Goal: Information Seeking & Learning: Compare options

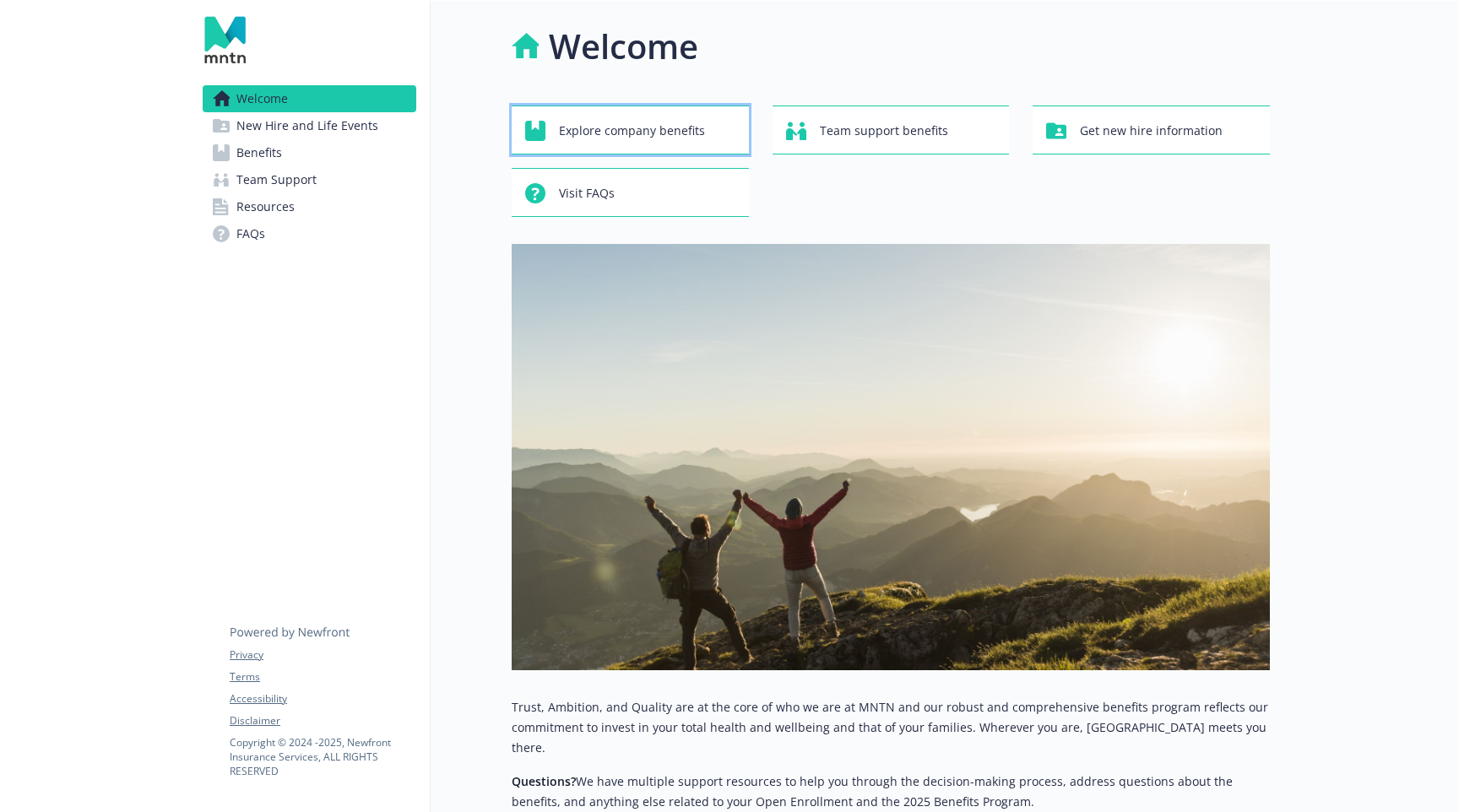
click at [663, 127] on span "Explore company benefits" at bounding box center [632, 130] width 146 height 32
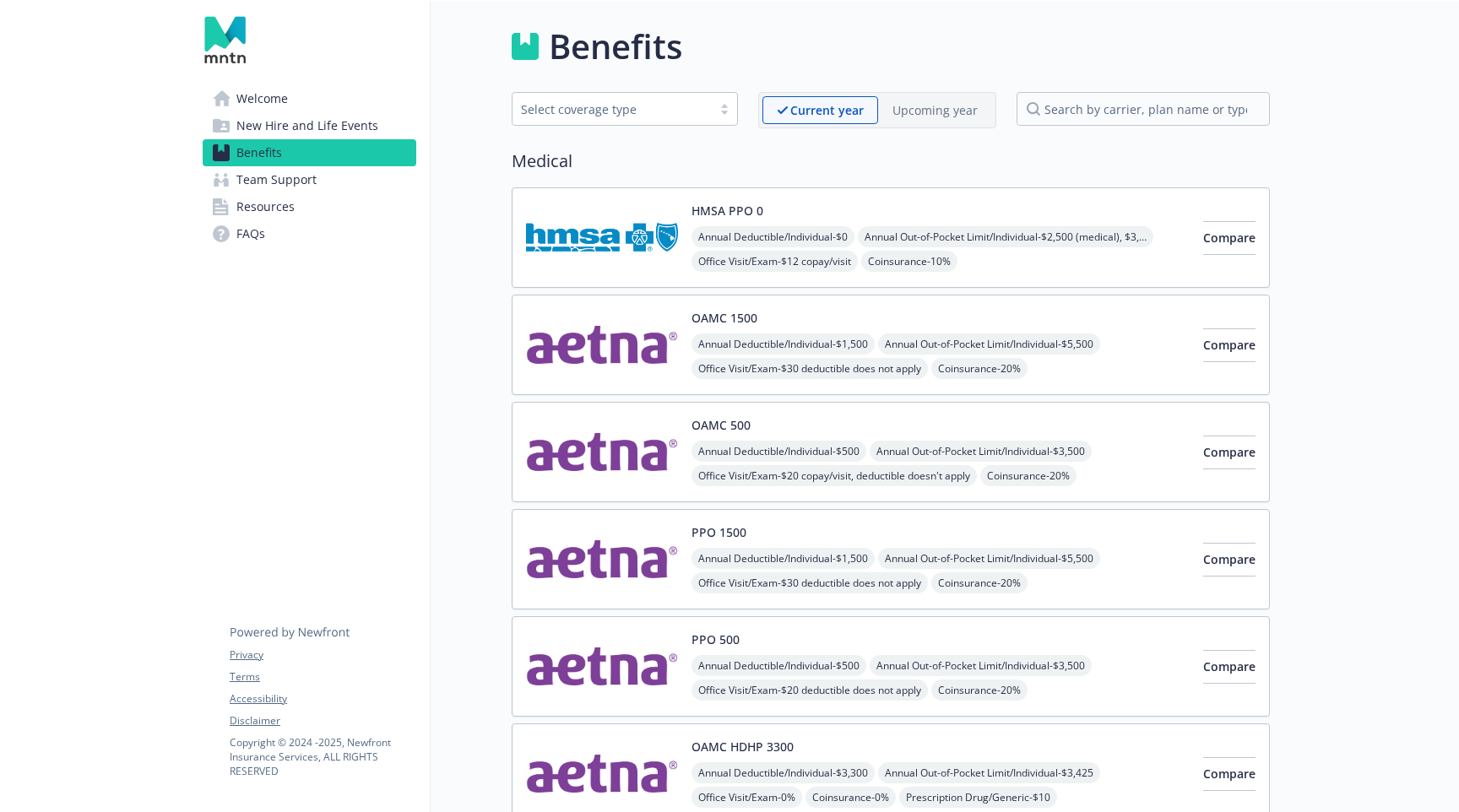
click at [678, 113] on div "Select coverage type" at bounding box center [612, 109] width 182 height 18
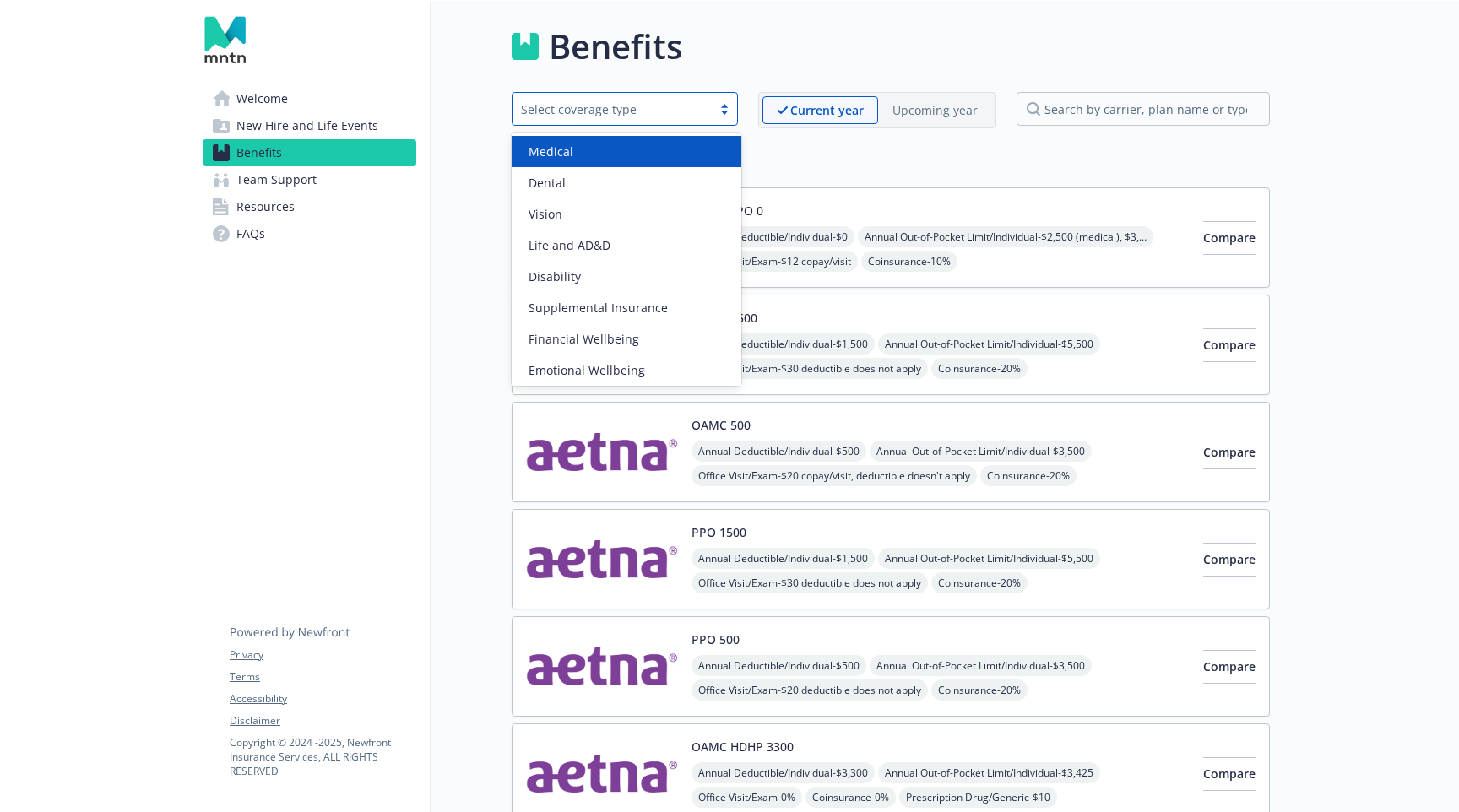
click at [660, 147] on div "Medical" at bounding box center [626, 151] width 210 height 18
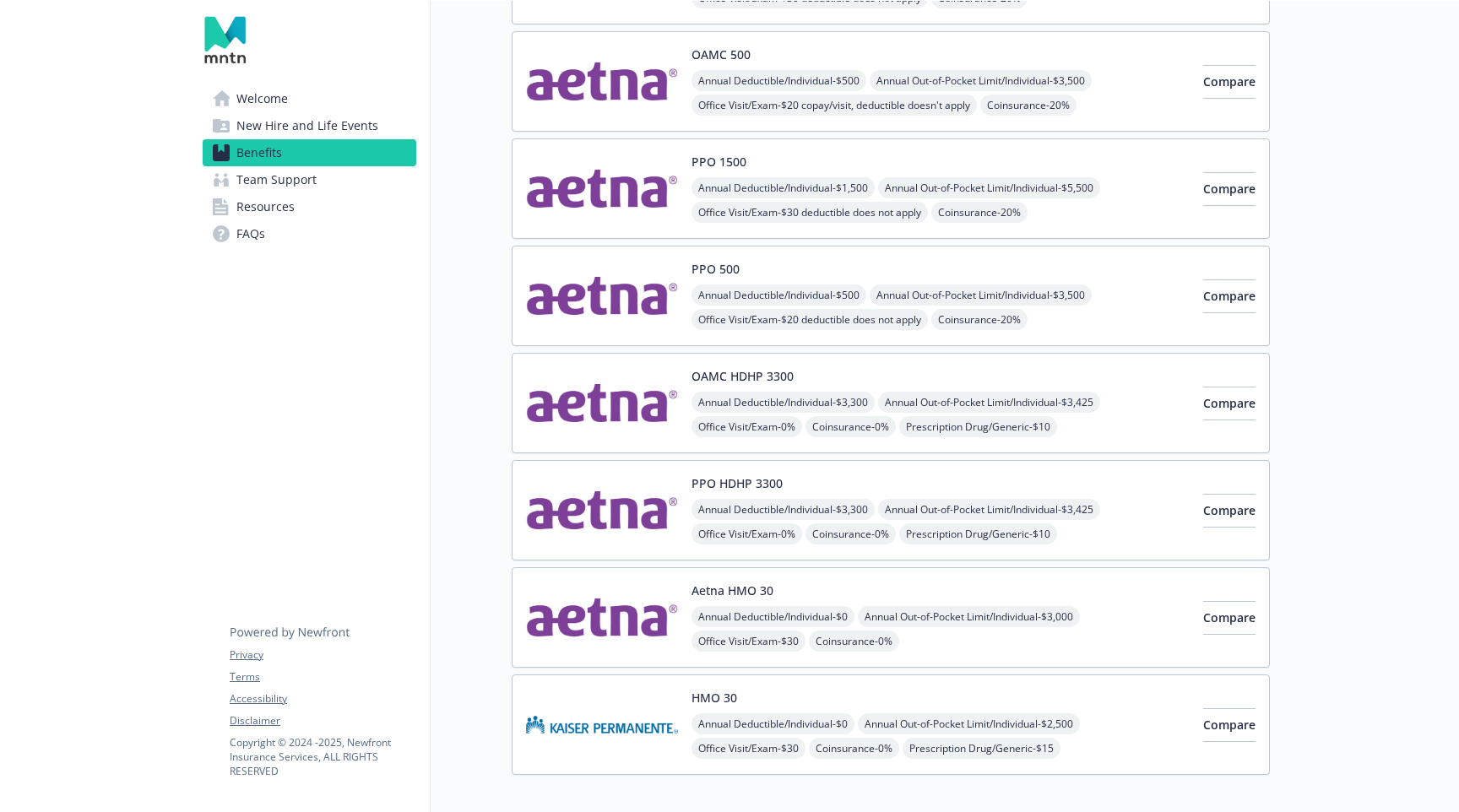
scroll to position [369, 0]
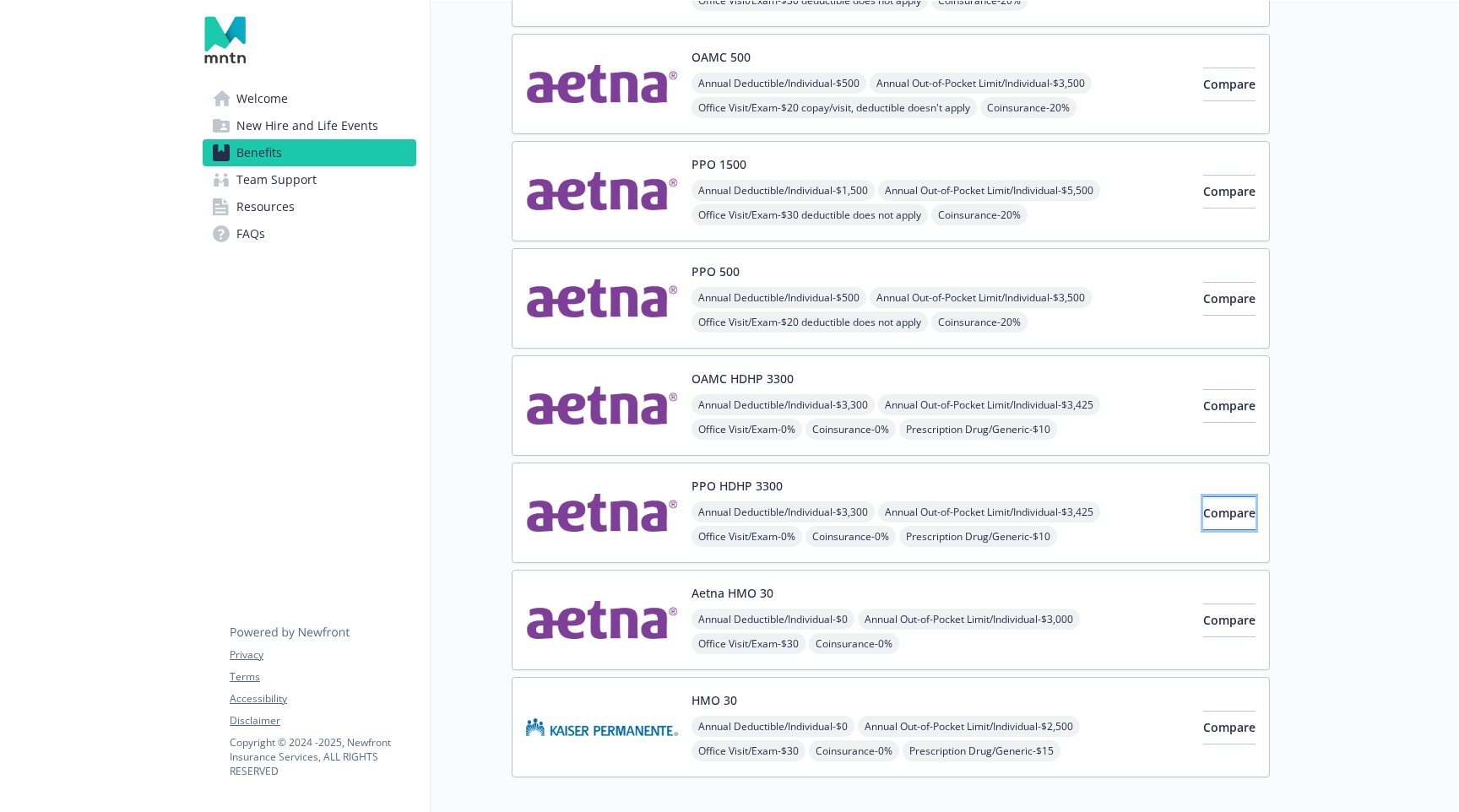
click at [1203, 505] on span "Compare" at bounding box center [1229, 513] width 53 height 16
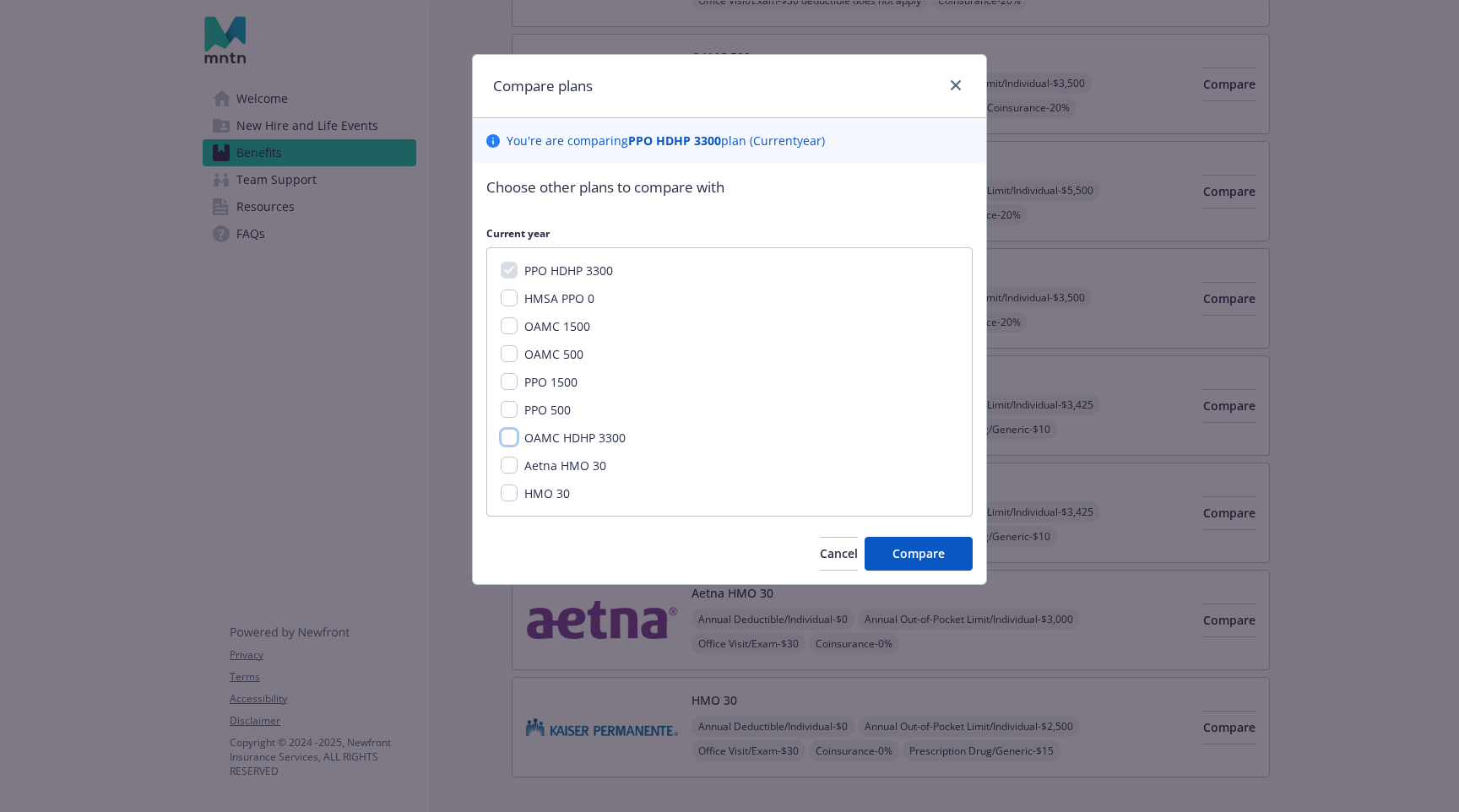
click at [508, 437] on input "OAMC HDHP 3300" at bounding box center [509, 437] width 17 height 17
checkbox input "true"
click at [909, 552] on span "Compare" at bounding box center [918, 552] width 53 height 16
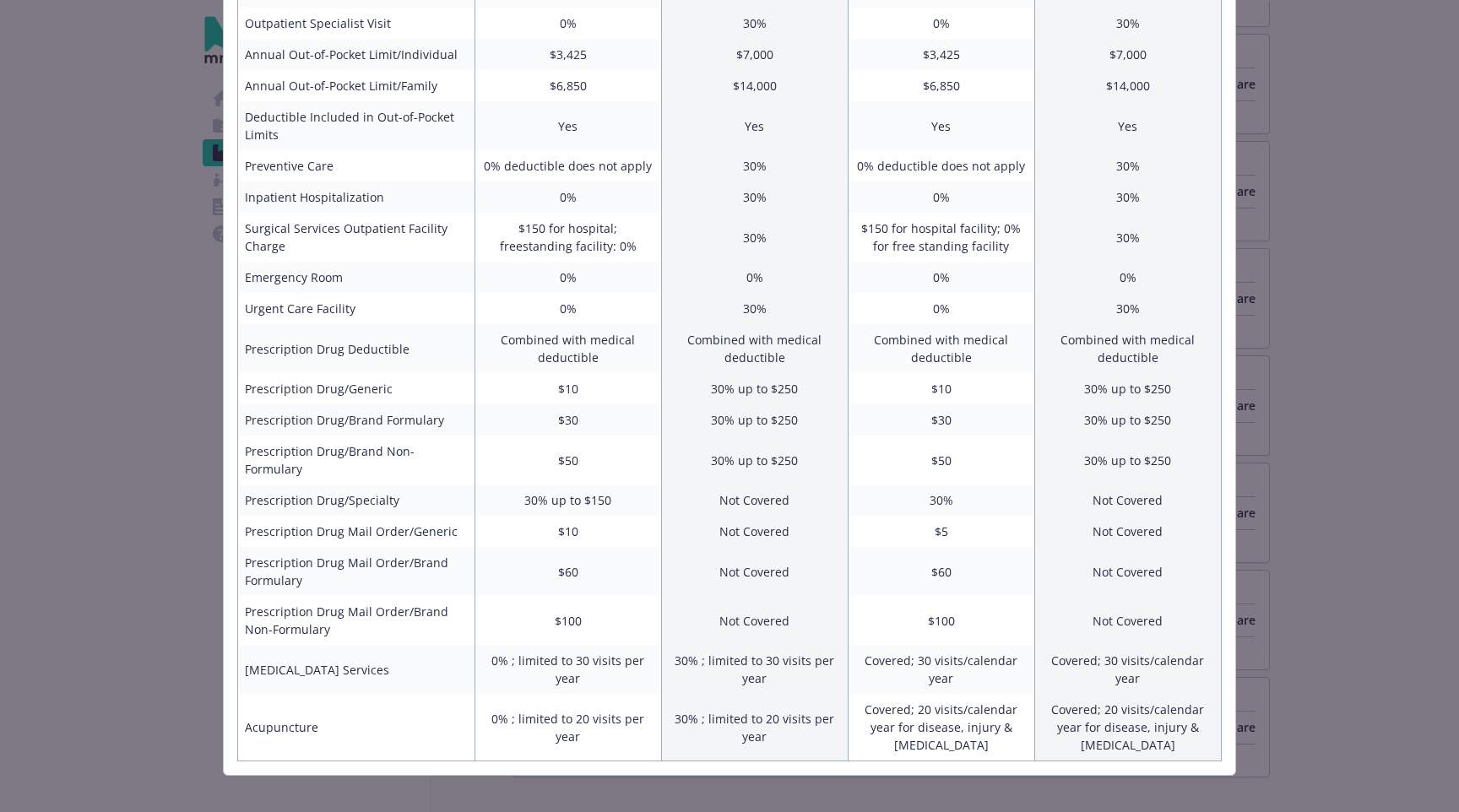
scroll to position [0, 0]
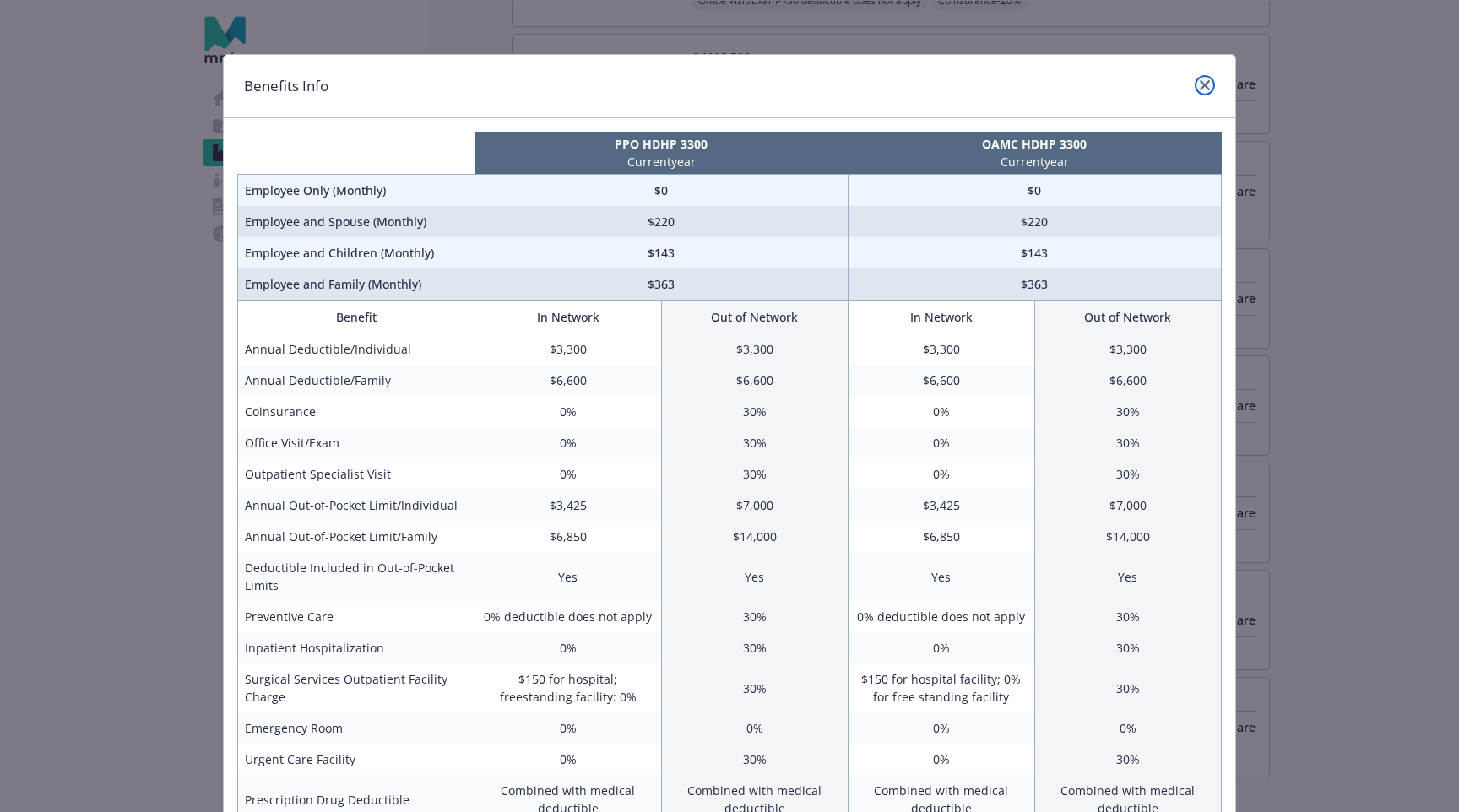
click at [1202, 80] on icon "close" at bounding box center [1205, 85] width 10 height 10
